Goal: Use online tool/utility: Use online tool/utility

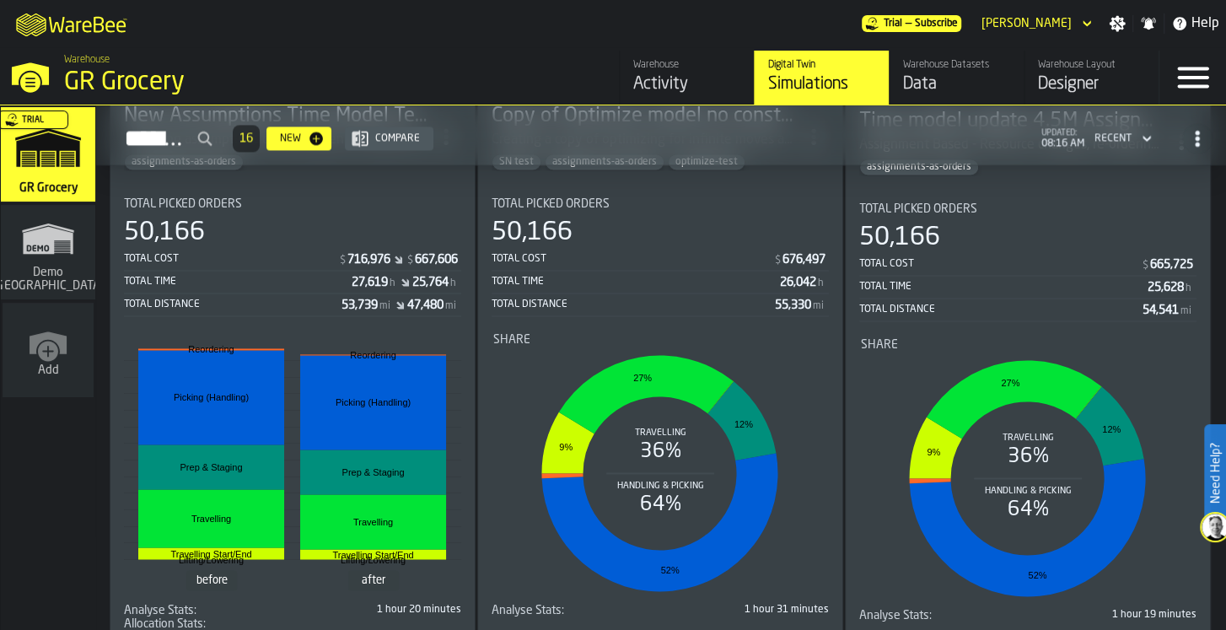
scroll to position [1529, 0]
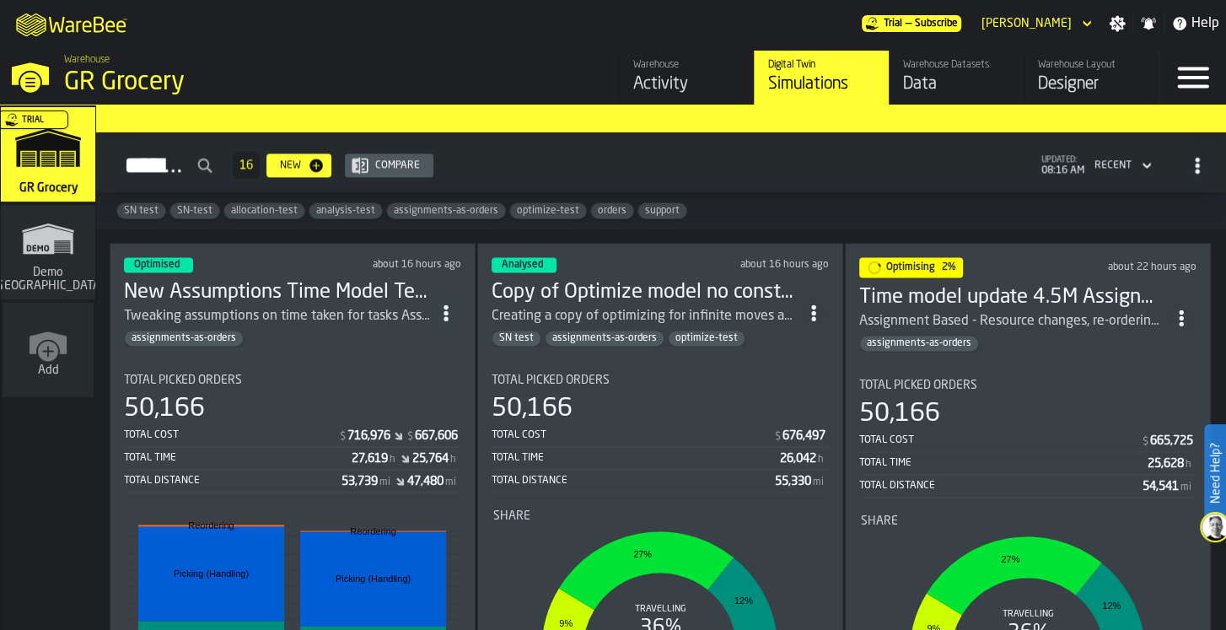
click at [369, 306] on div "Tweaking assumptions on time taken for tasks Assignment Based - Resource change…" at bounding box center [277, 316] width 307 height 20
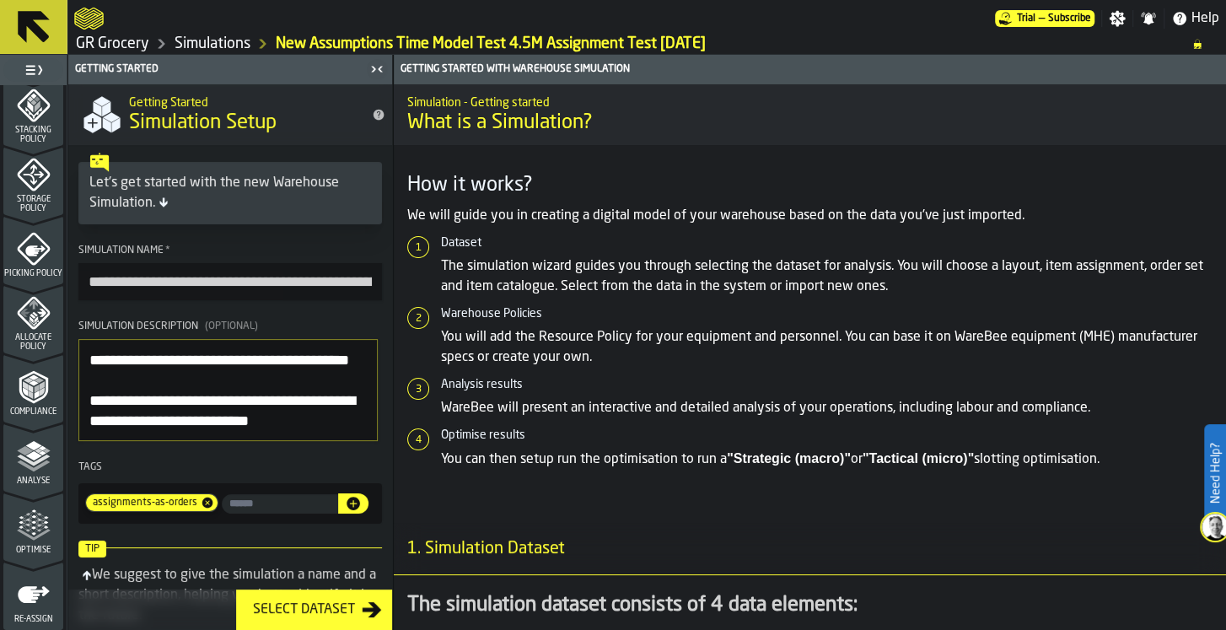
scroll to position [631, 0]
click at [51, 241] on div "Picking Policy" at bounding box center [33, 256] width 60 height 46
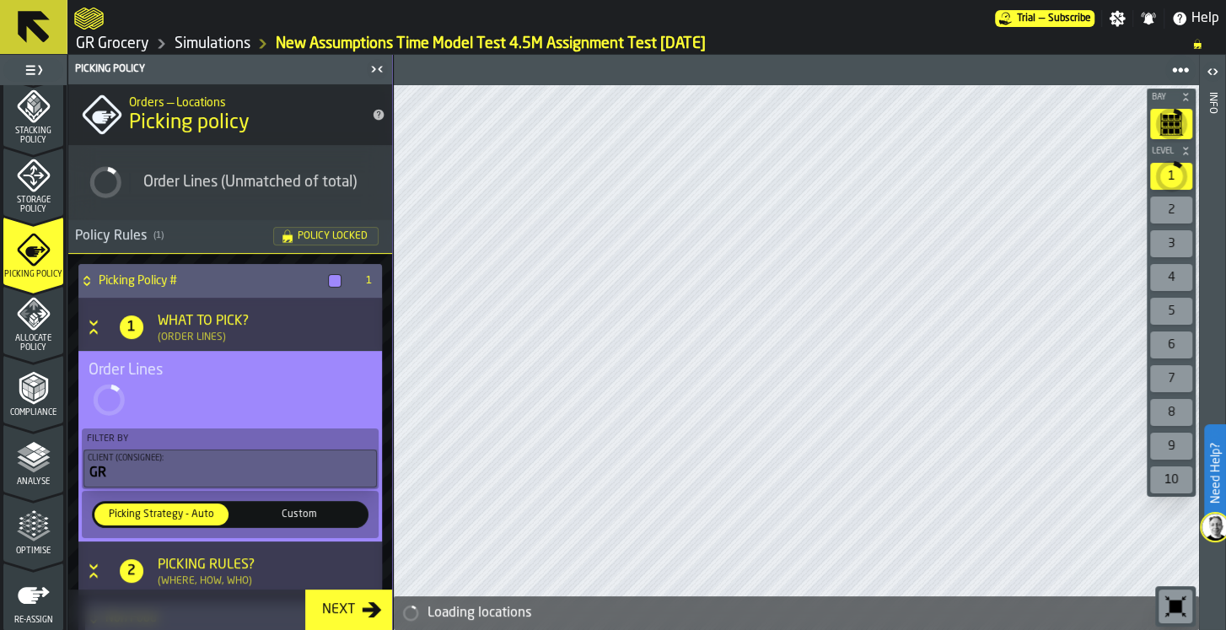
click at [35, 125] on div "Stacking Policy" at bounding box center [33, 117] width 60 height 56
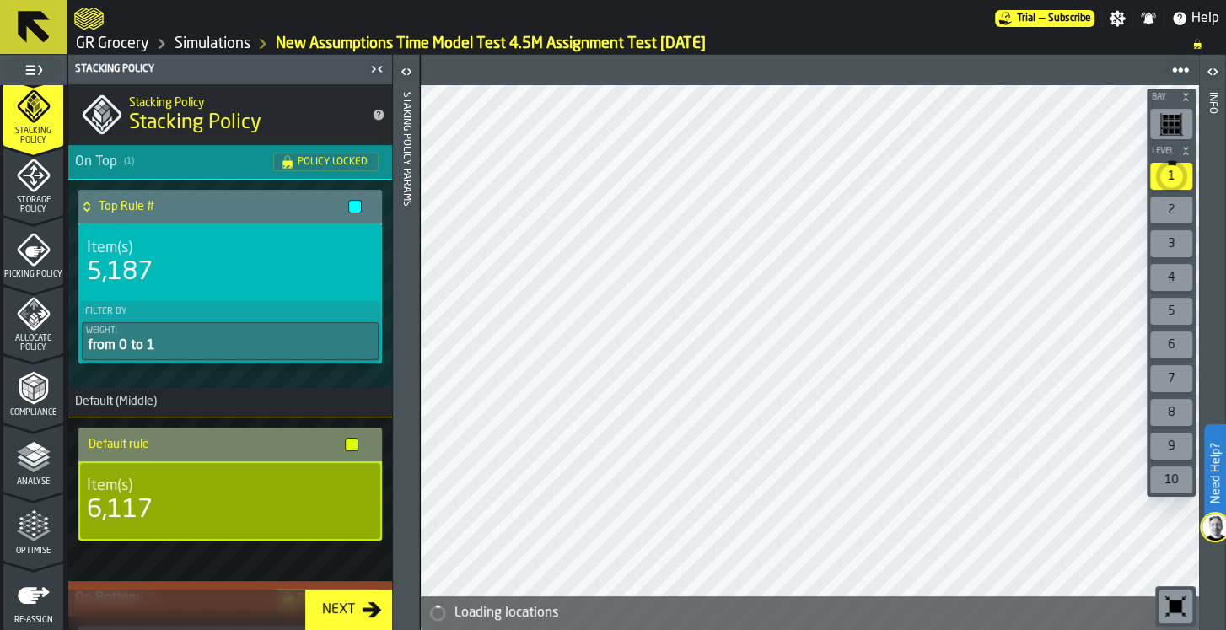
scroll to position [301, 0]
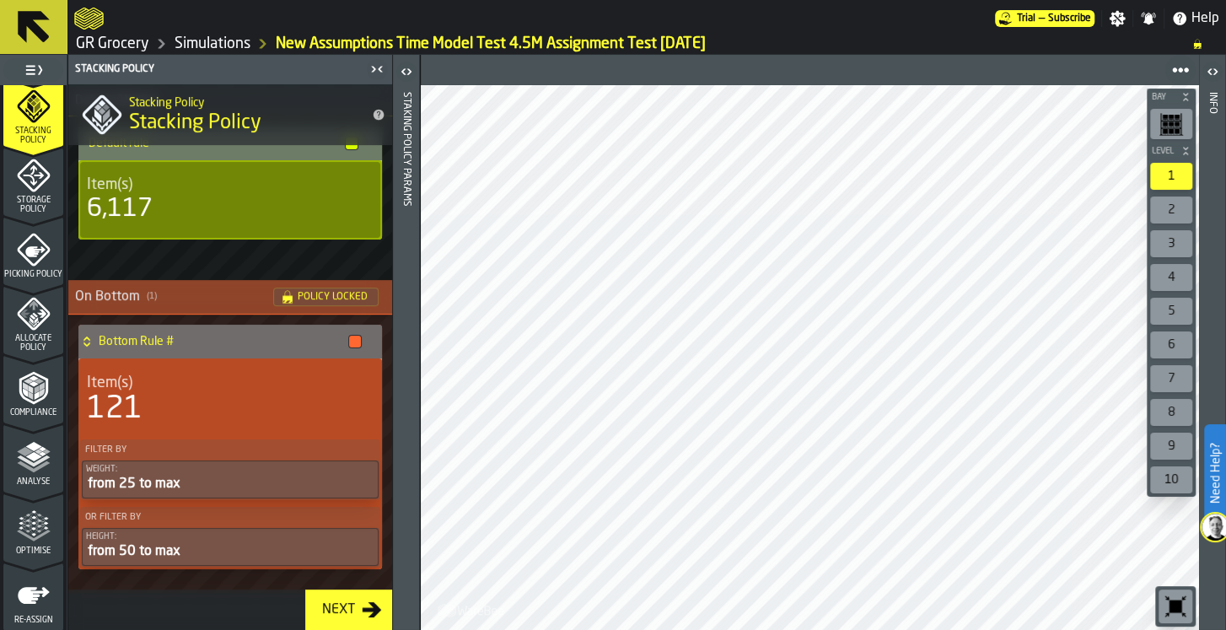
drag, startPoint x: 192, startPoint y: 50, endPoint x: 265, endPoint y: 74, distance: 76.5
click at [192, 50] on link "Simulations" at bounding box center [213, 44] width 76 height 19
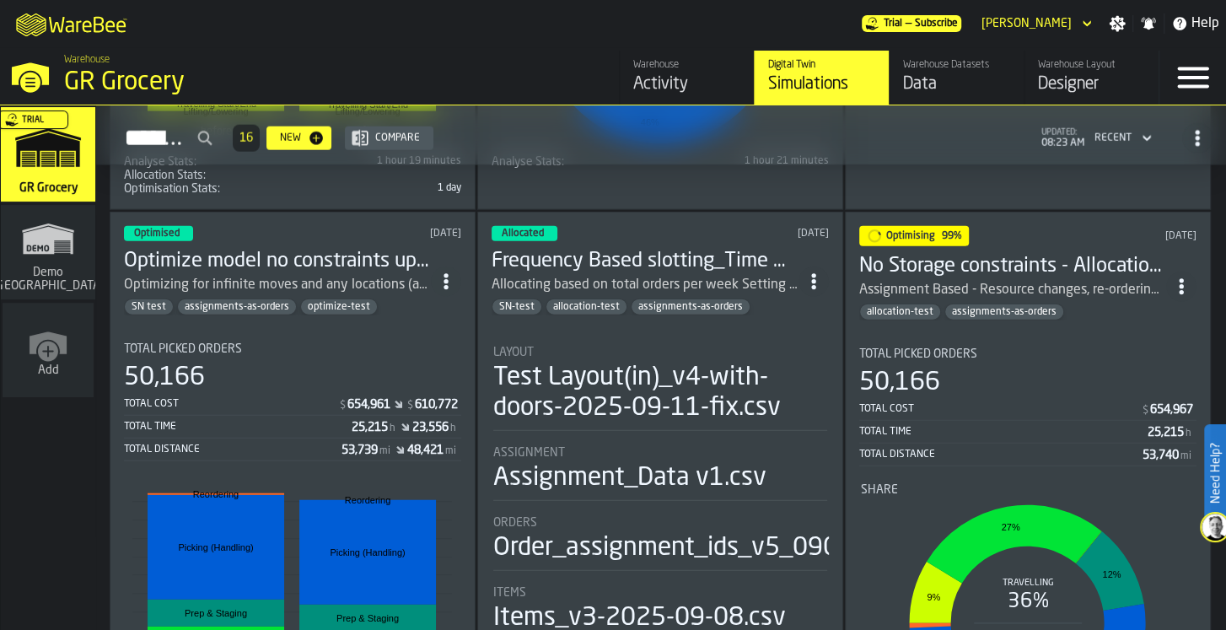
scroll to position [2744, 0]
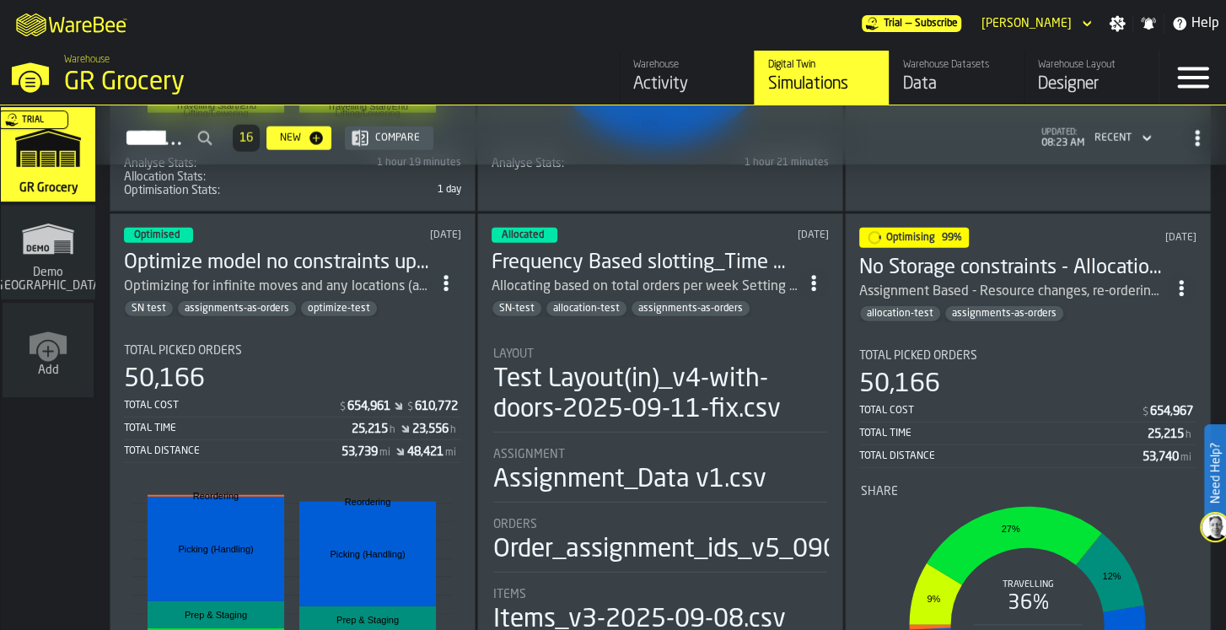
click at [1020, 282] on div "Assignment Based - Resource changes, re-ordering time assumption changes" at bounding box center [1012, 292] width 307 height 20
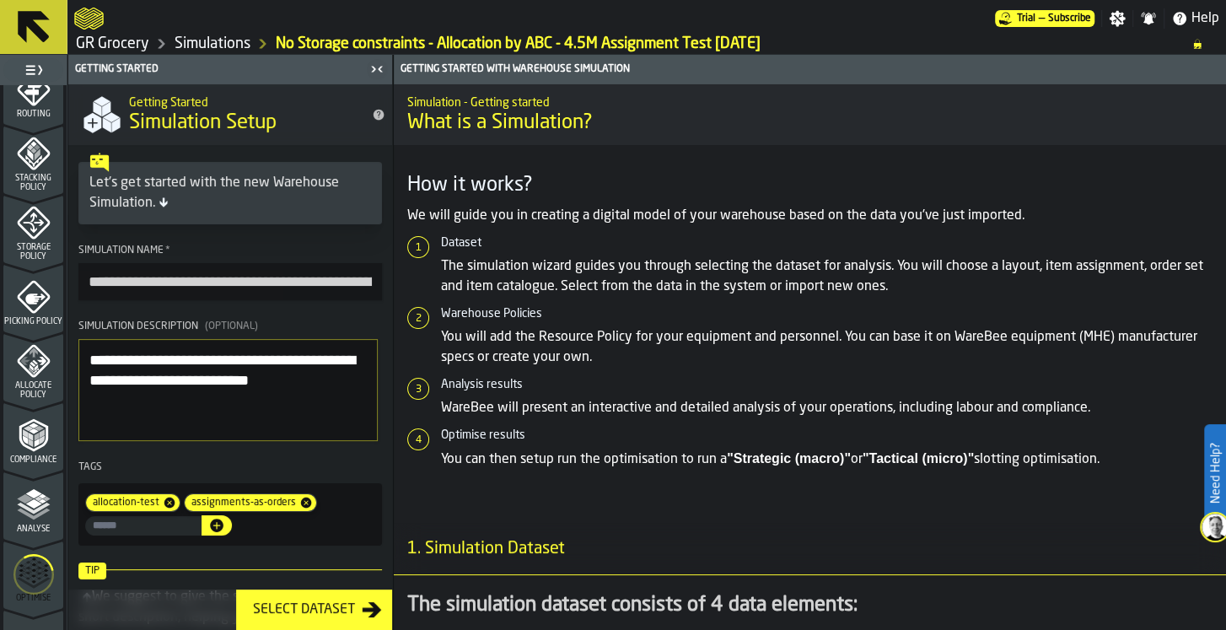
scroll to position [699, 0]
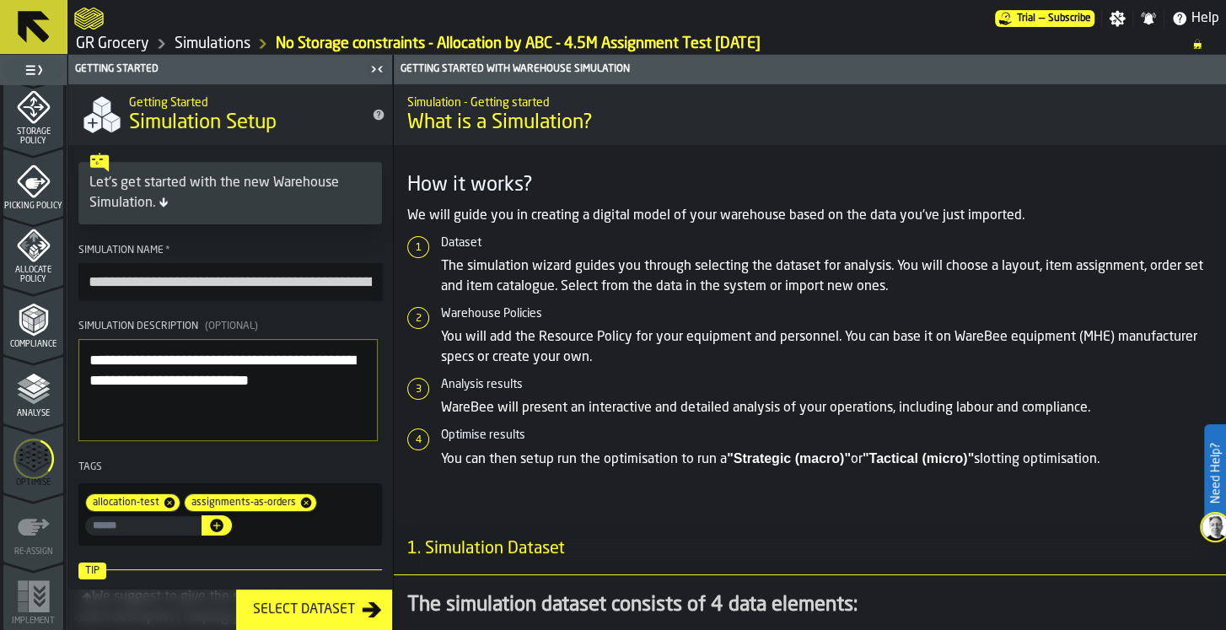
click at [45, 464] on icon "menu Optimise" at bounding box center [33, 458] width 40 height 67
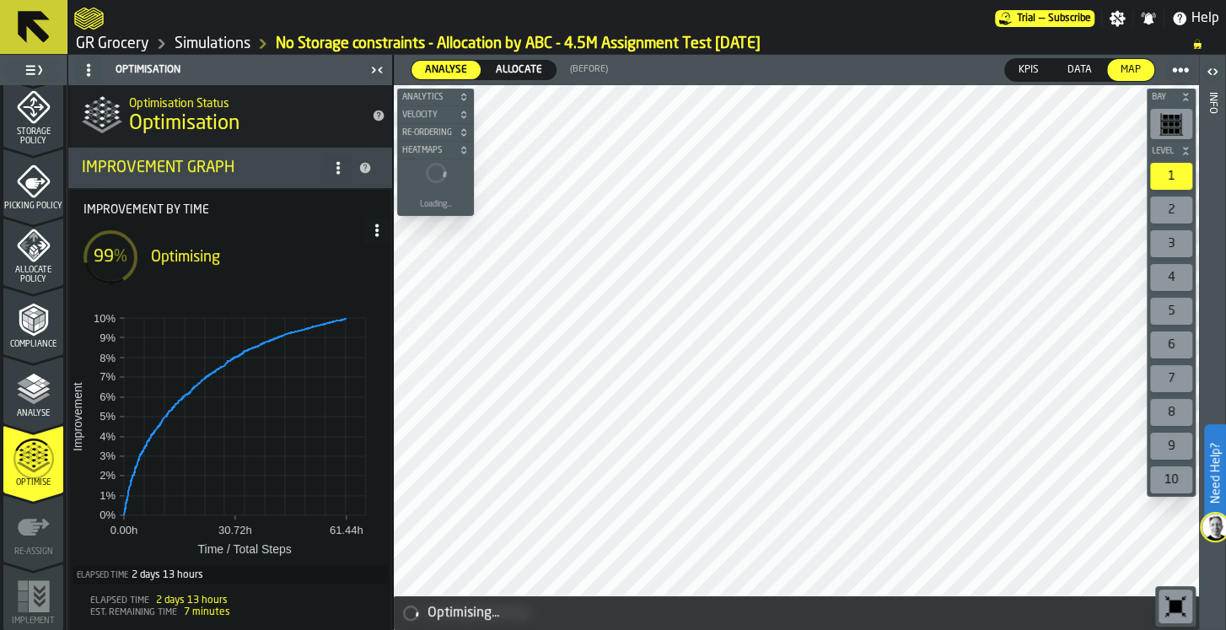
click at [370, 232] on icon at bounding box center [376, 229] width 13 height 13
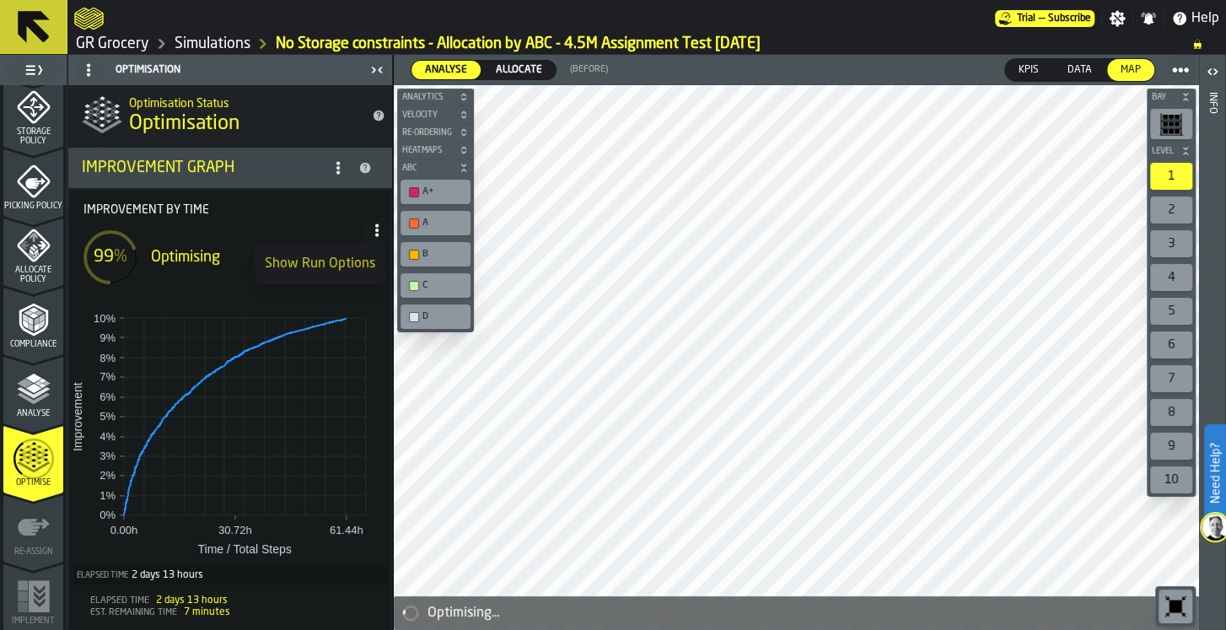
click at [299, 255] on div "Show Run Options" at bounding box center [320, 264] width 110 height 20
